Goal: Task Accomplishment & Management: Manage account settings

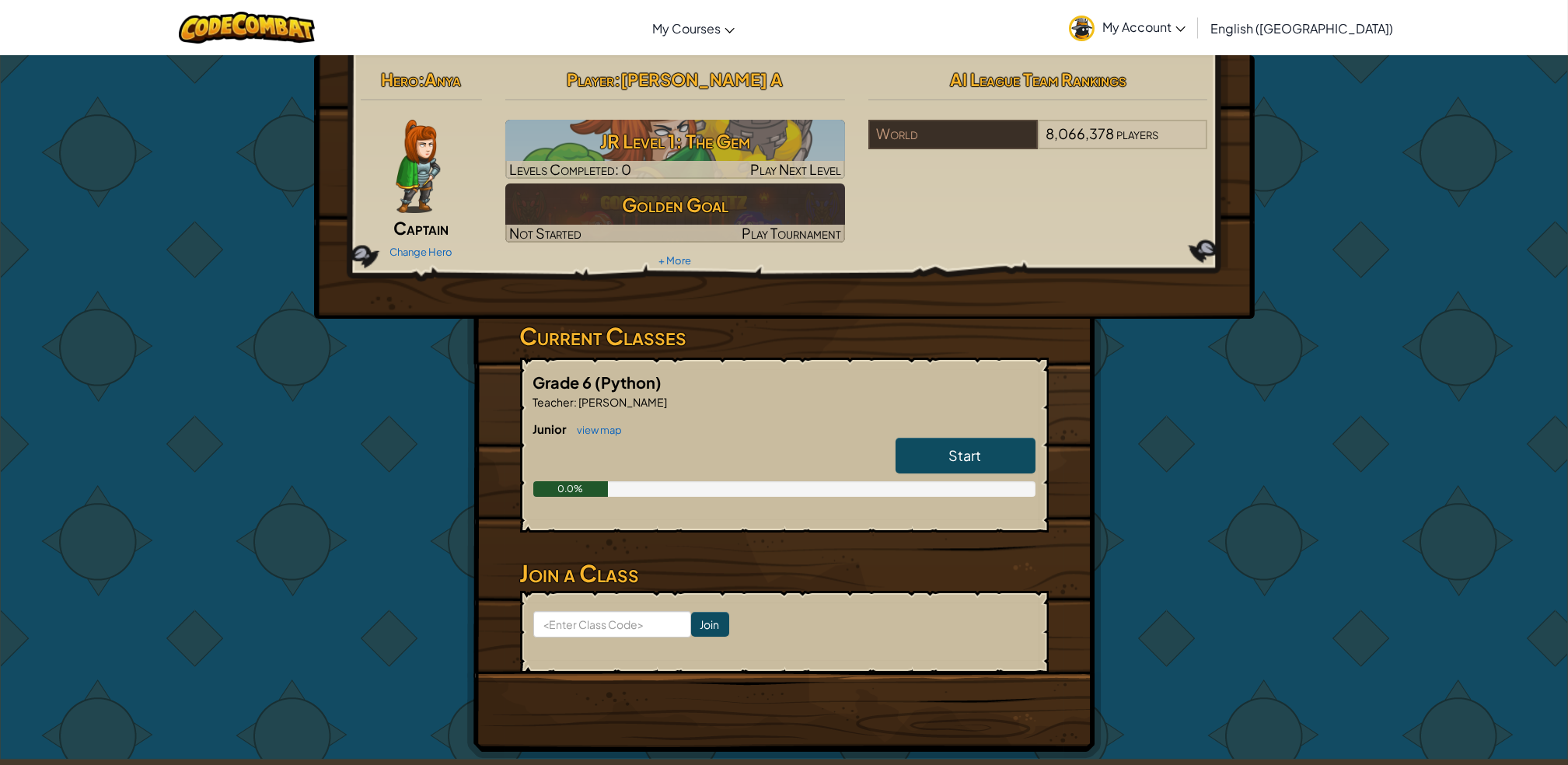
click at [1186, 25] on span "My Account" at bounding box center [1144, 27] width 84 height 16
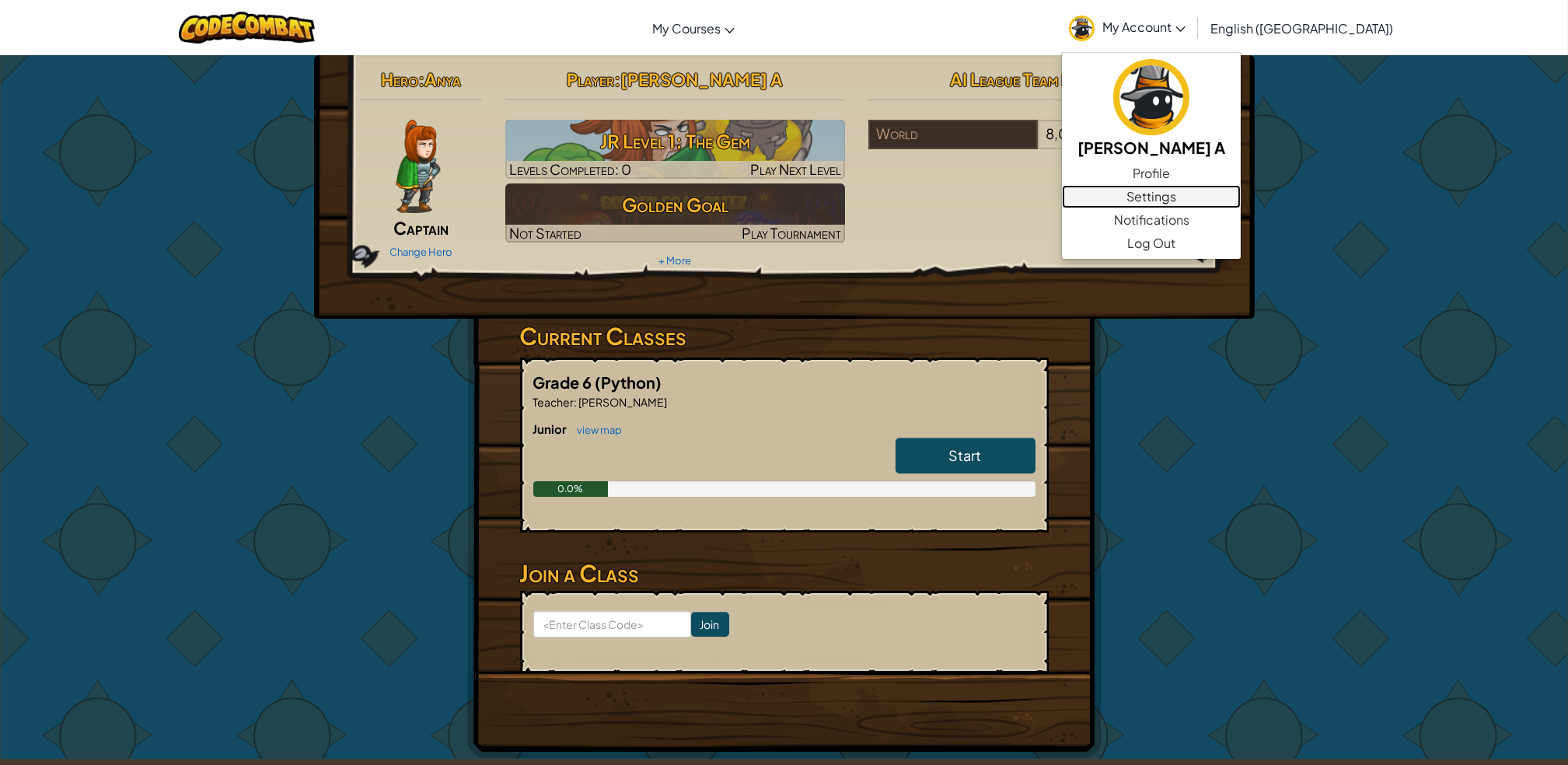
click at [1232, 203] on link "Settings" at bounding box center [1151, 197] width 179 height 24
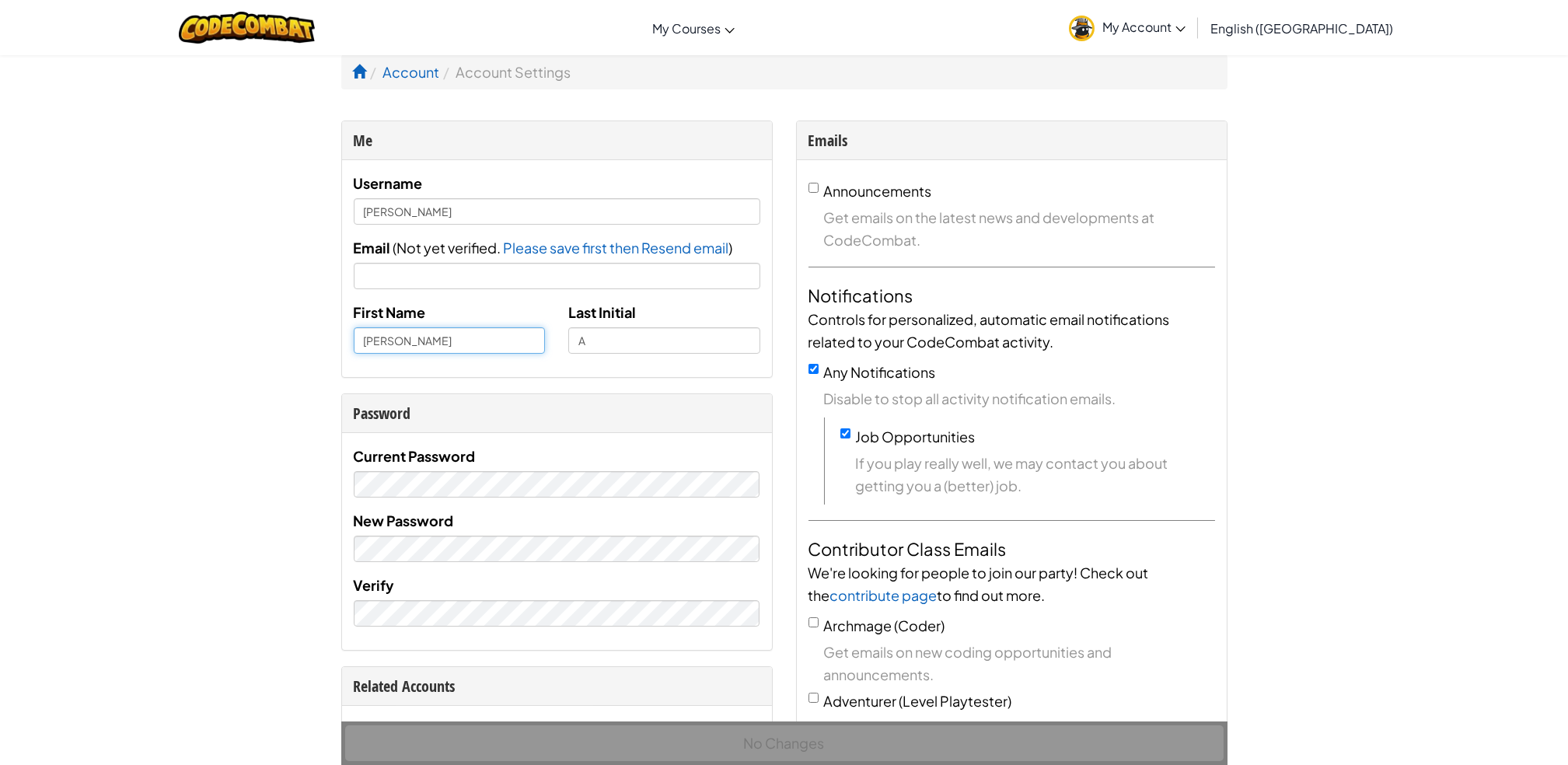
click at [474, 344] on input "AHMAD AL BAYD" at bounding box center [450, 340] width 192 height 26
type input "[PERSON_NAME]"
click at [624, 344] on input "A" at bounding box center [665, 340] width 192 height 26
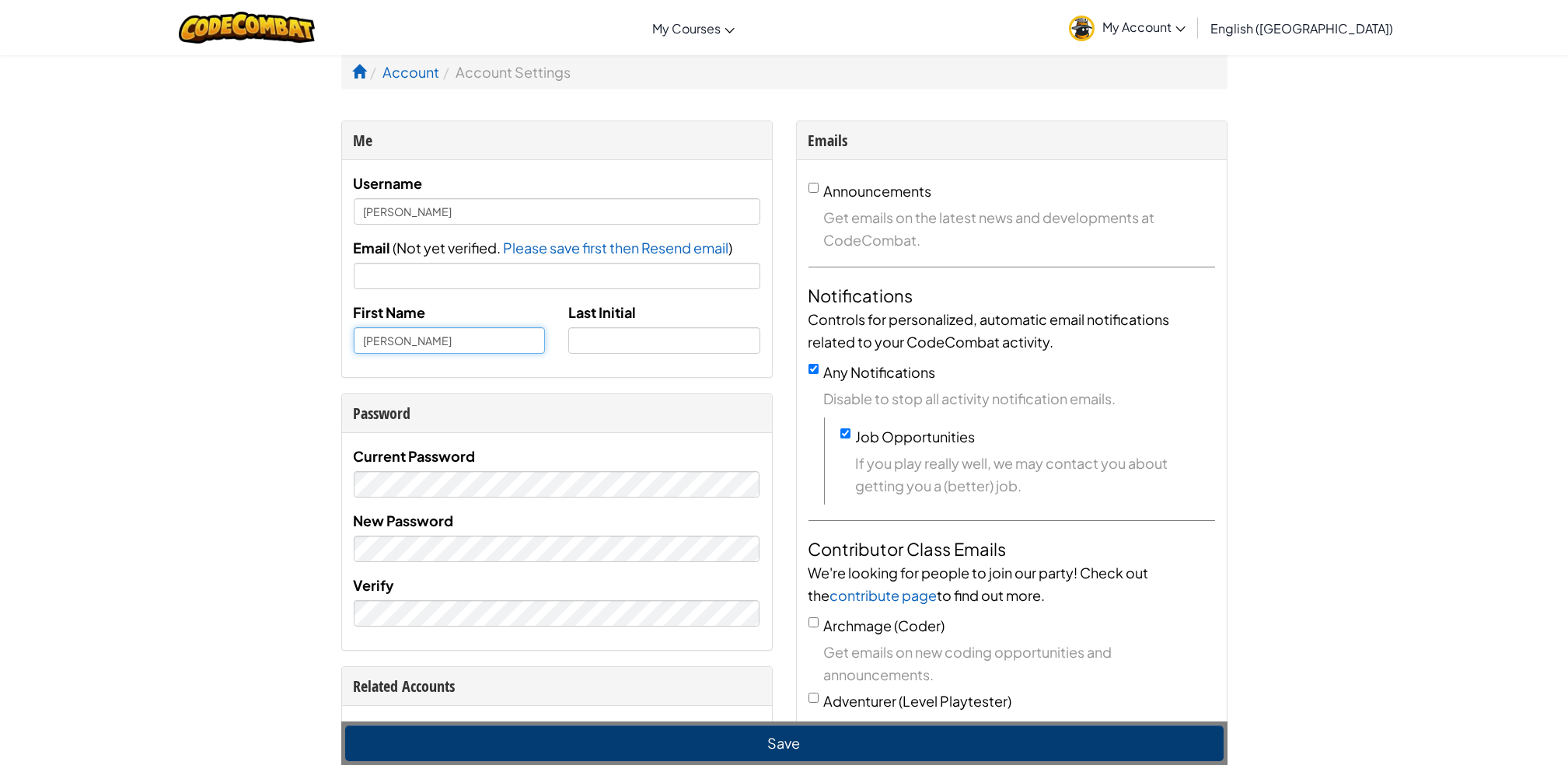
drag, startPoint x: 408, startPoint y: 336, endPoint x: 408, endPoint y: 355, distance: 19.0
click at [408, 338] on input "[PERSON_NAME]" at bounding box center [450, 340] width 192 height 26
click at [420, 343] on input "AHMAD AL BAYDA" at bounding box center [450, 340] width 192 height 26
type input "AHMAD ALBAYDA"
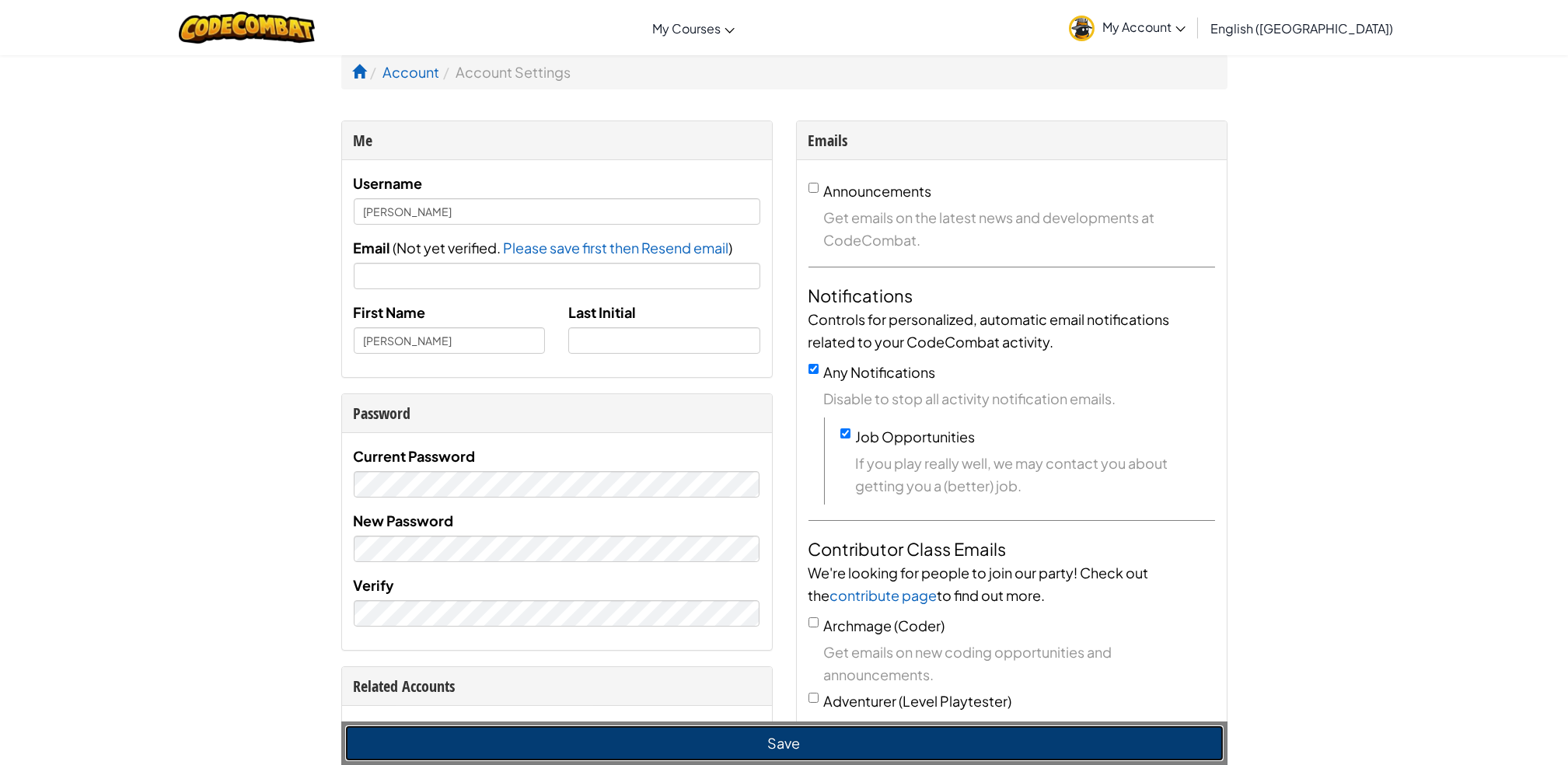
click at [896, 743] on button "Save" at bounding box center [784, 742] width 879 height 35
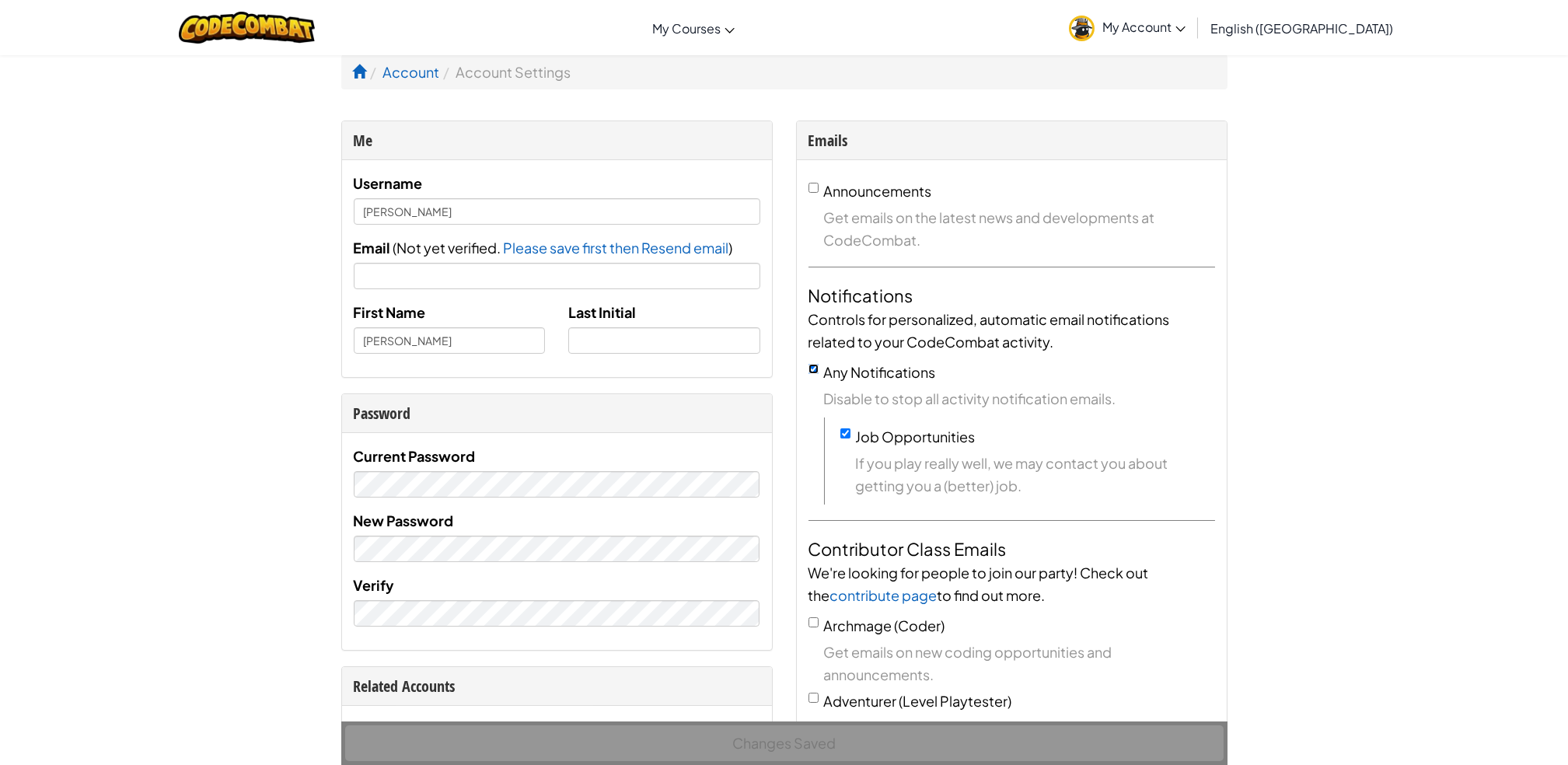
click at [809, 369] on input "Any Notifications" at bounding box center [814, 368] width 10 height 10
checkbox input "false"
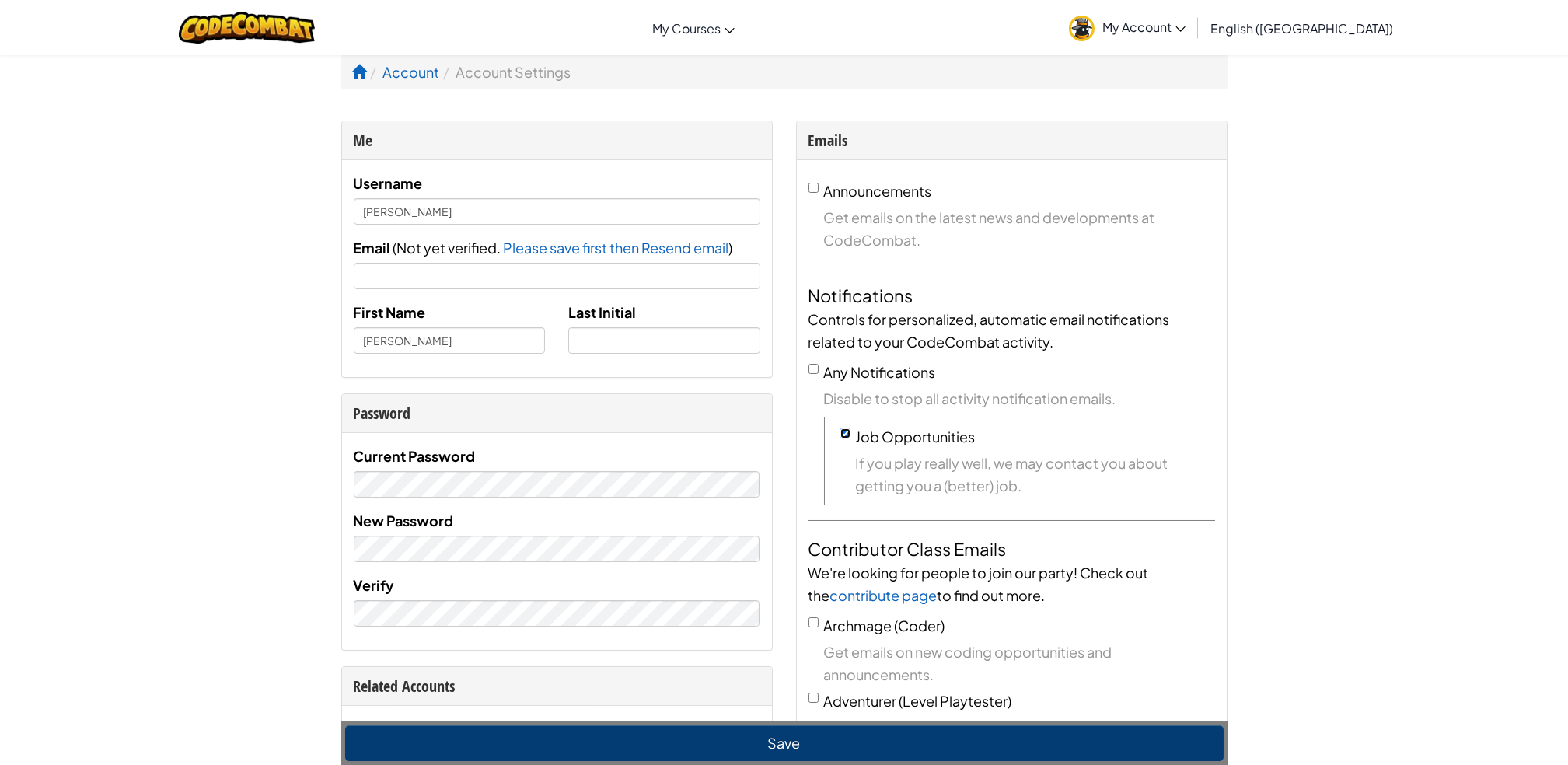
click at [843, 432] on input "Job Opportunities" at bounding box center [845, 433] width 10 height 10
checkbox input "false"
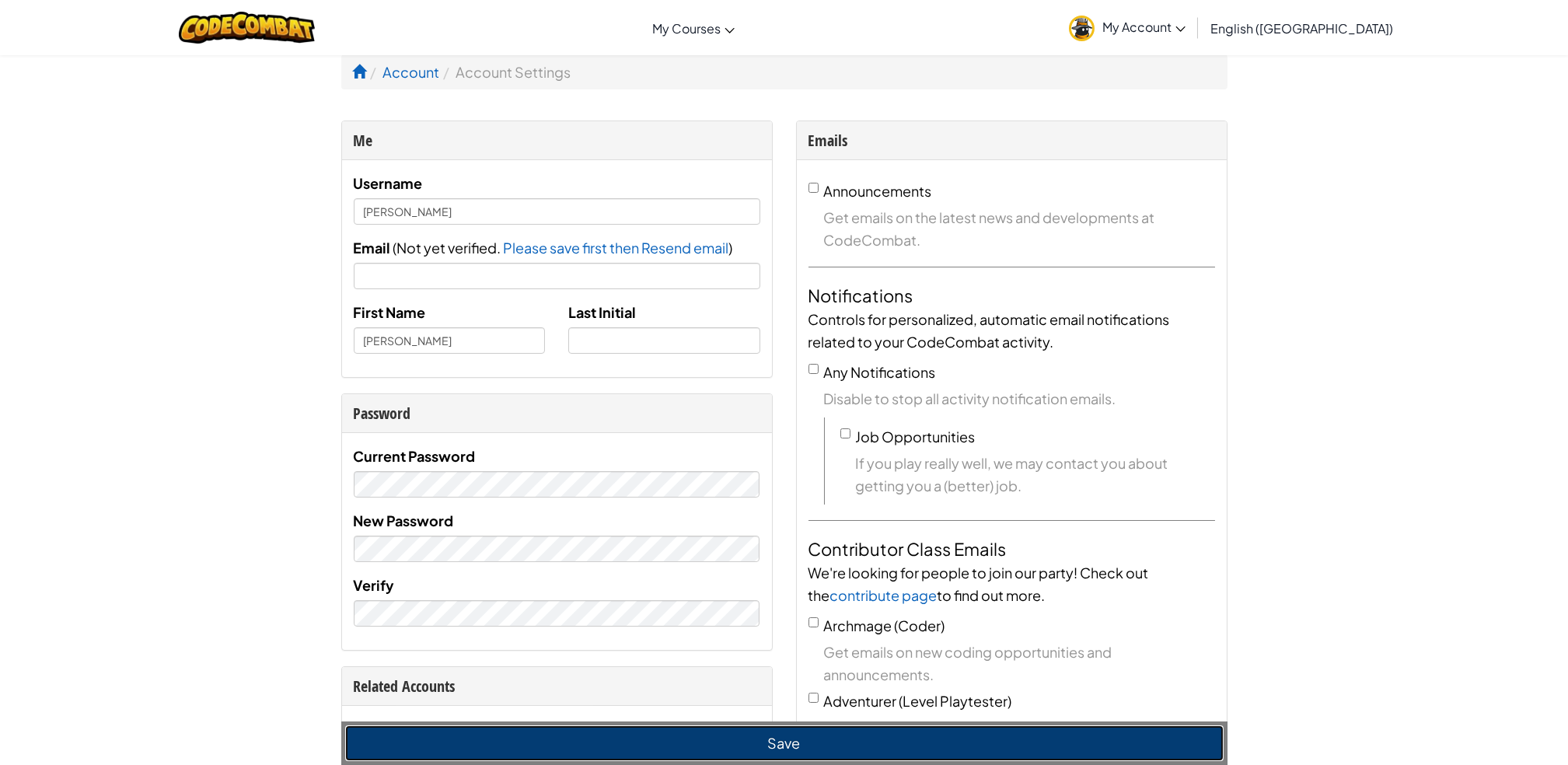
click at [837, 740] on button "Save" at bounding box center [784, 742] width 879 height 35
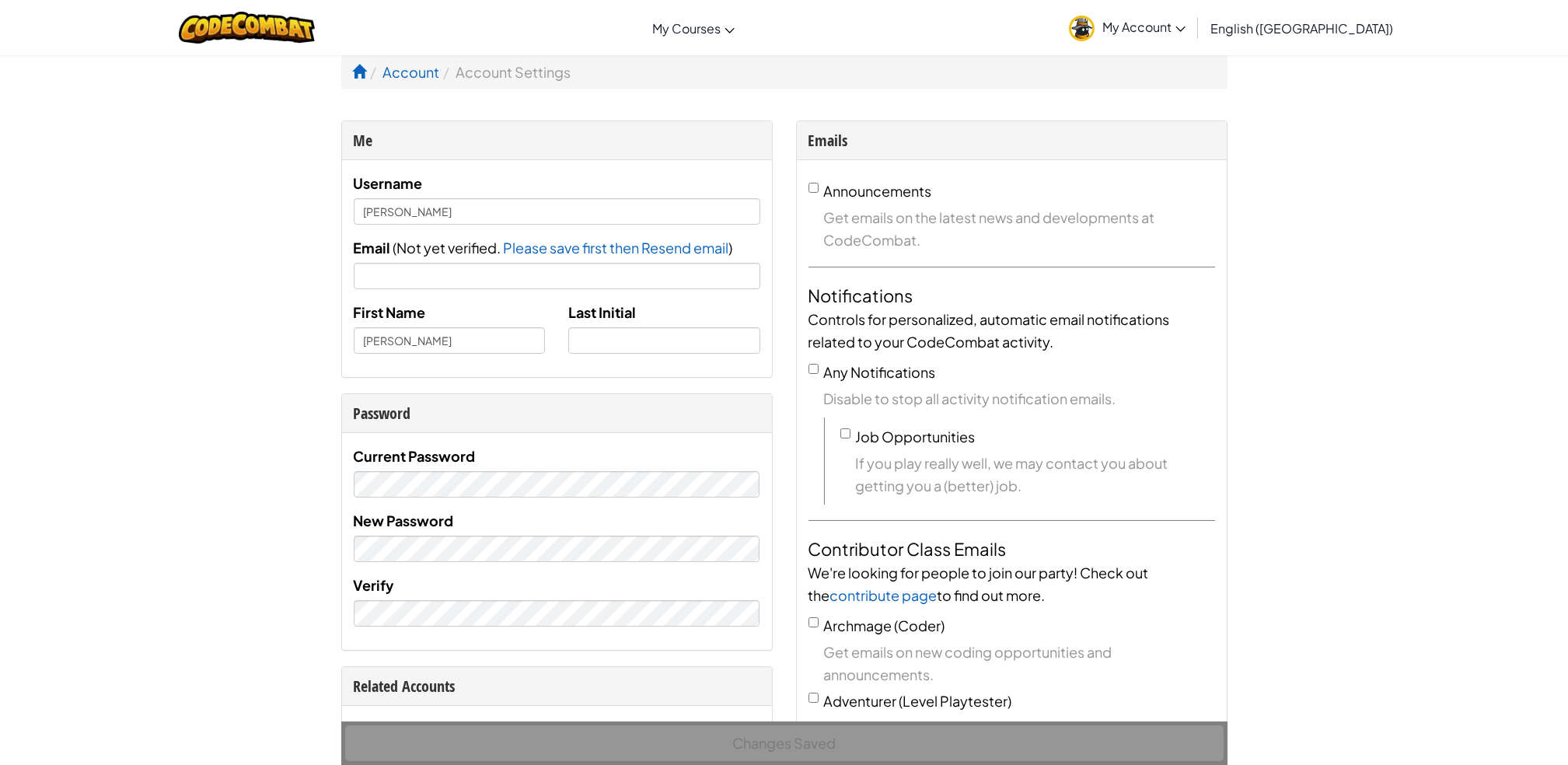
click at [1186, 19] on span "My Account" at bounding box center [1144, 27] width 84 height 16
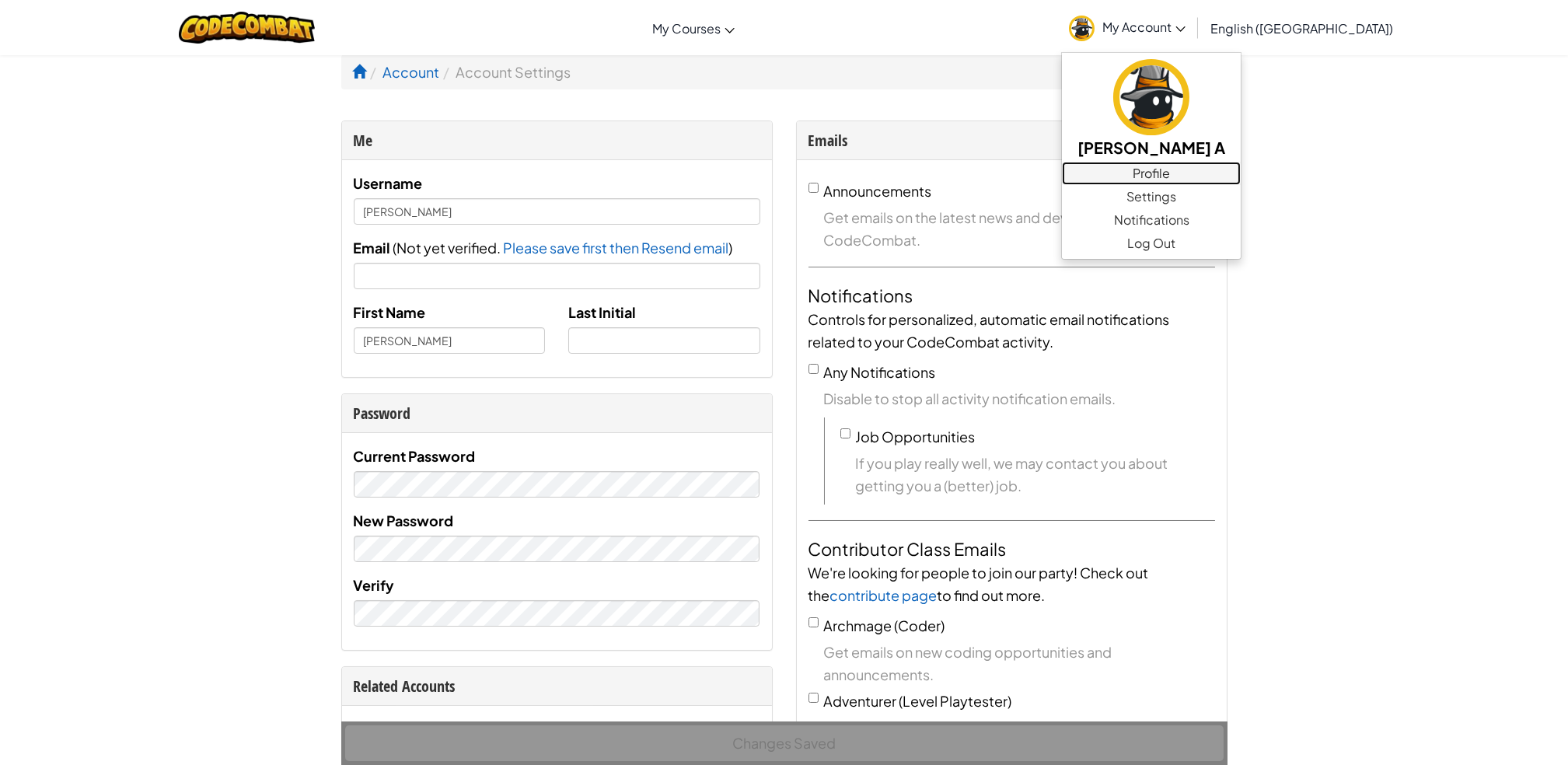
click at [1241, 173] on link "Profile" at bounding box center [1151, 173] width 179 height 24
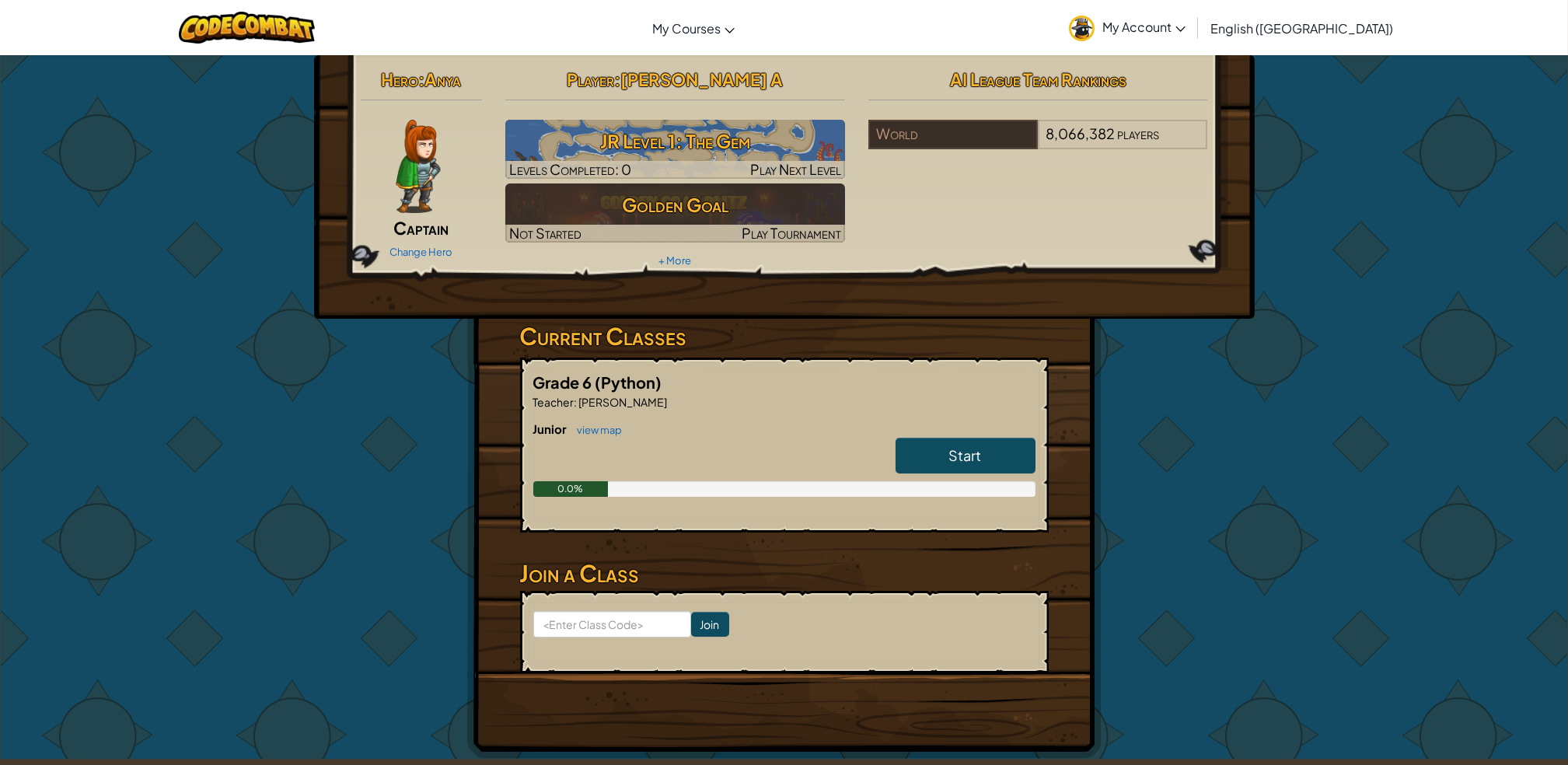
click at [1186, 31] on span "My Account" at bounding box center [1144, 27] width 84 height 16
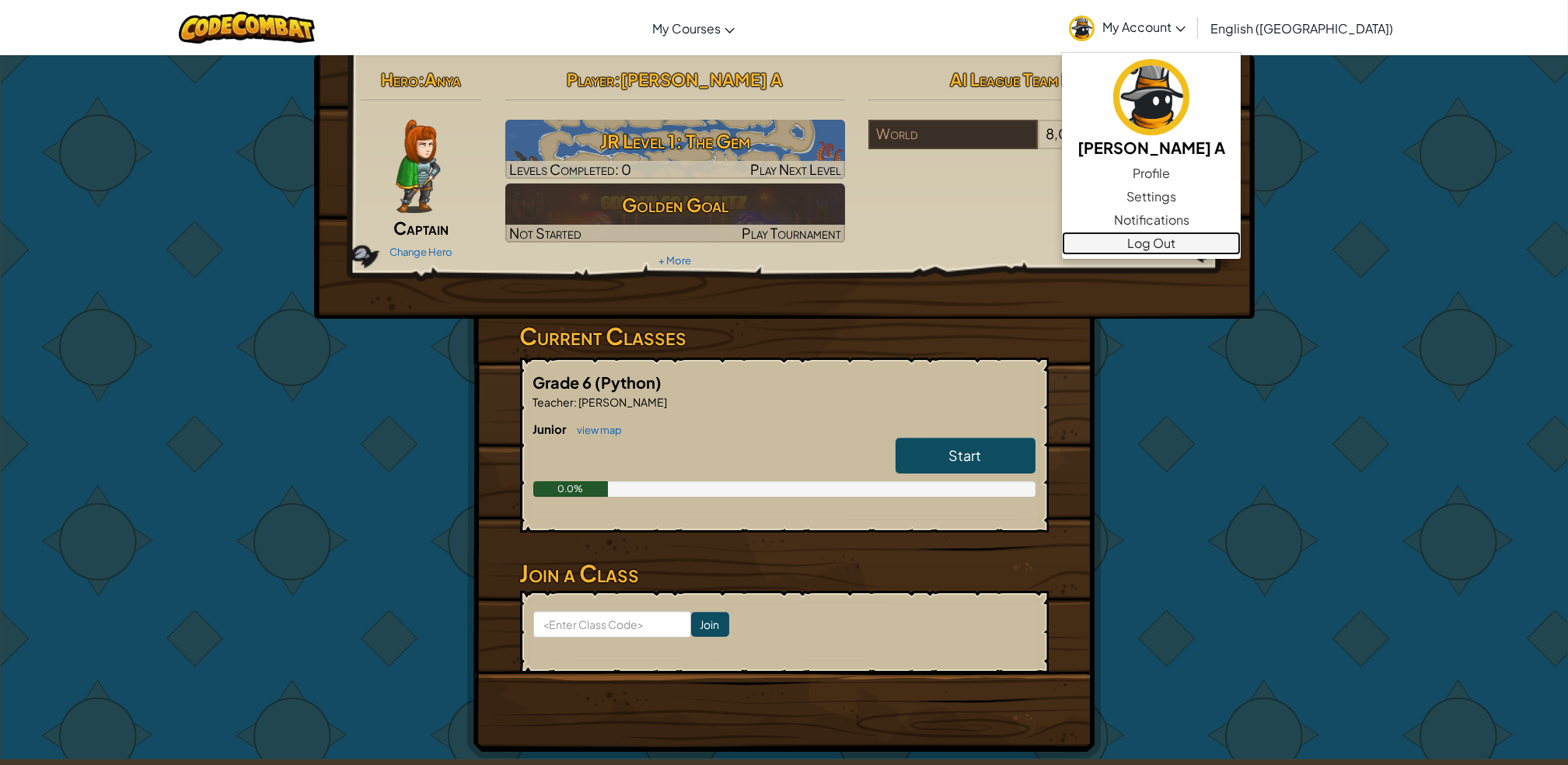
click at [1236, 244] on link "Log Out" at bounding box center [1151, 243] width 179 height 24
